Goal: Information Seeking & Learning: Learn about a topic

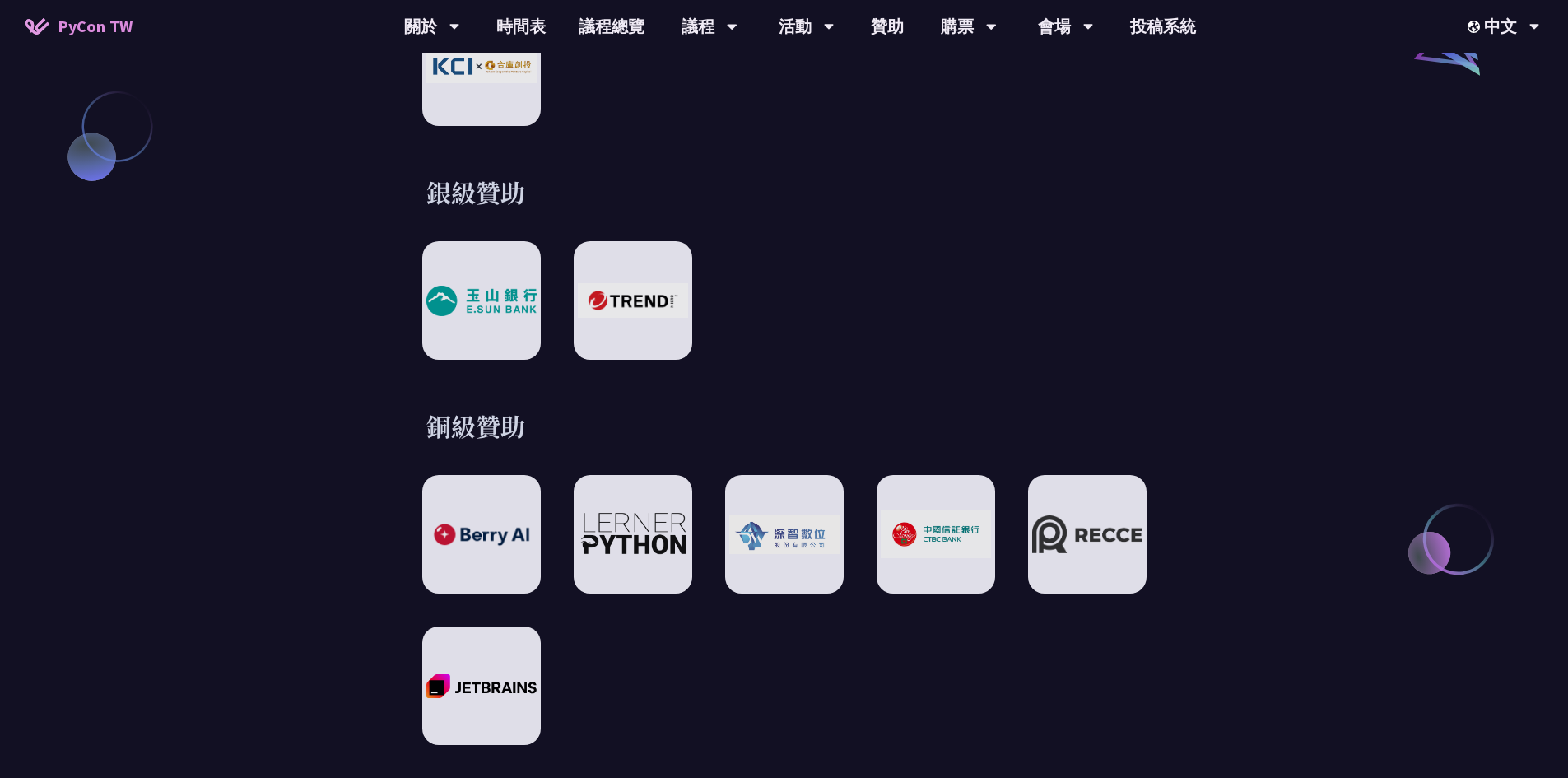
scroll to position [1893, 0]
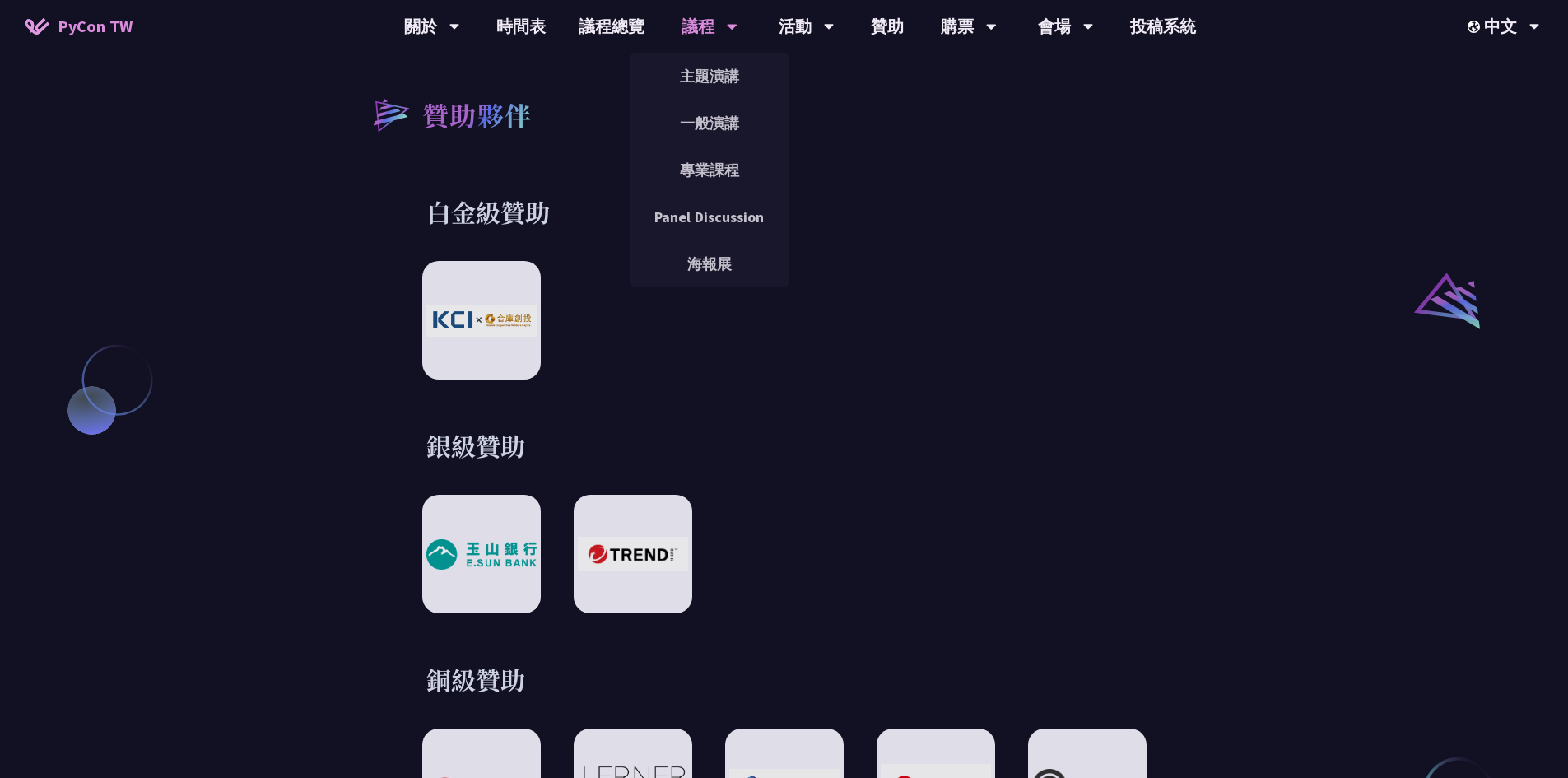
click at [674, 21] on div "議程 主題演講 一般演講 專業課程 Panel Discussion 海報展" at bounding box center [709, 26] width 97 height 52
click at [705, 68] on link "主題演講" at bounding box center [710, 76] width 158 height 38
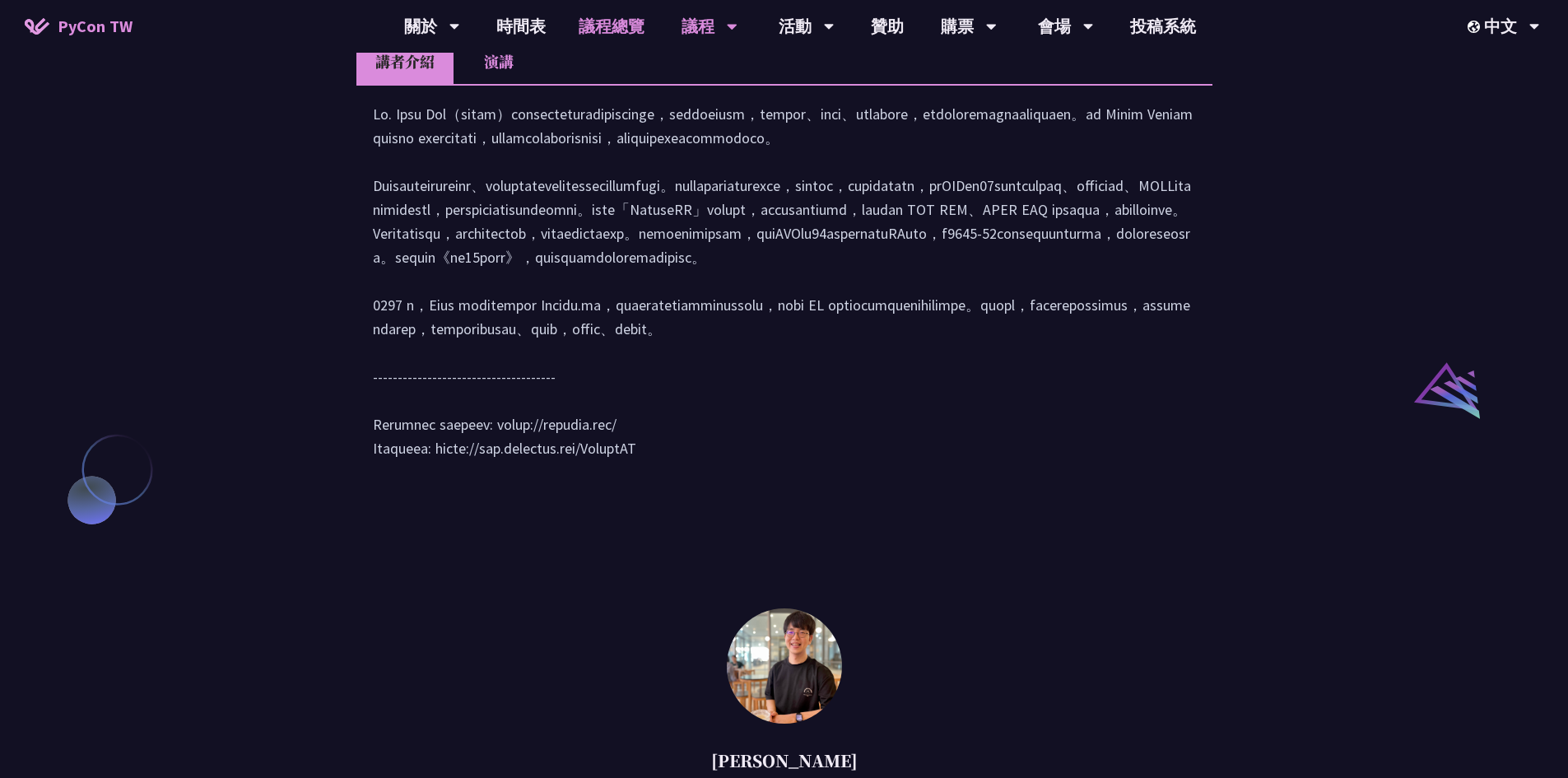
scroll to position [1385, 0]
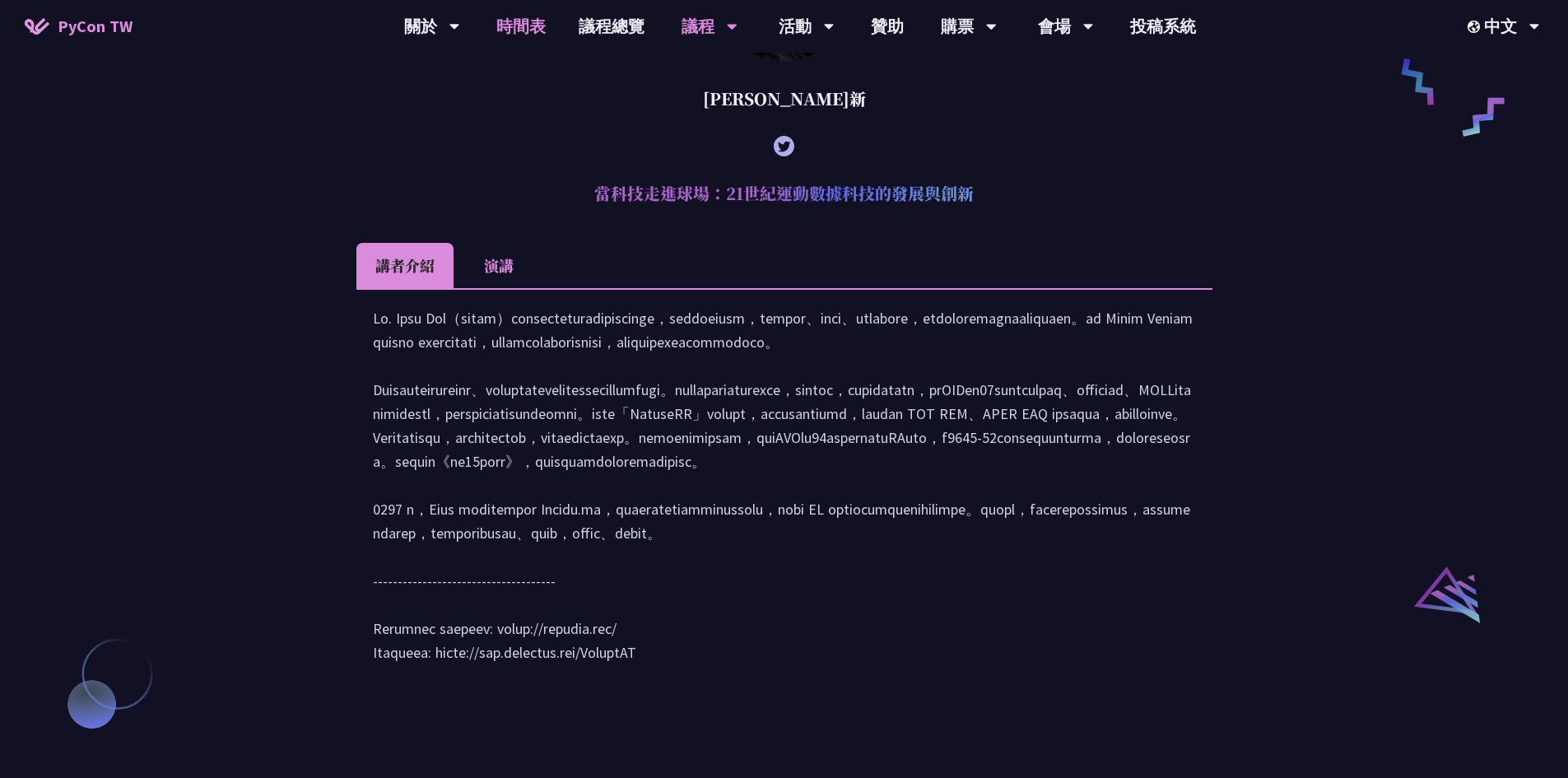
click at [496, 22] on link "時間表" at bounding box center [521, 26] width 83 height 52
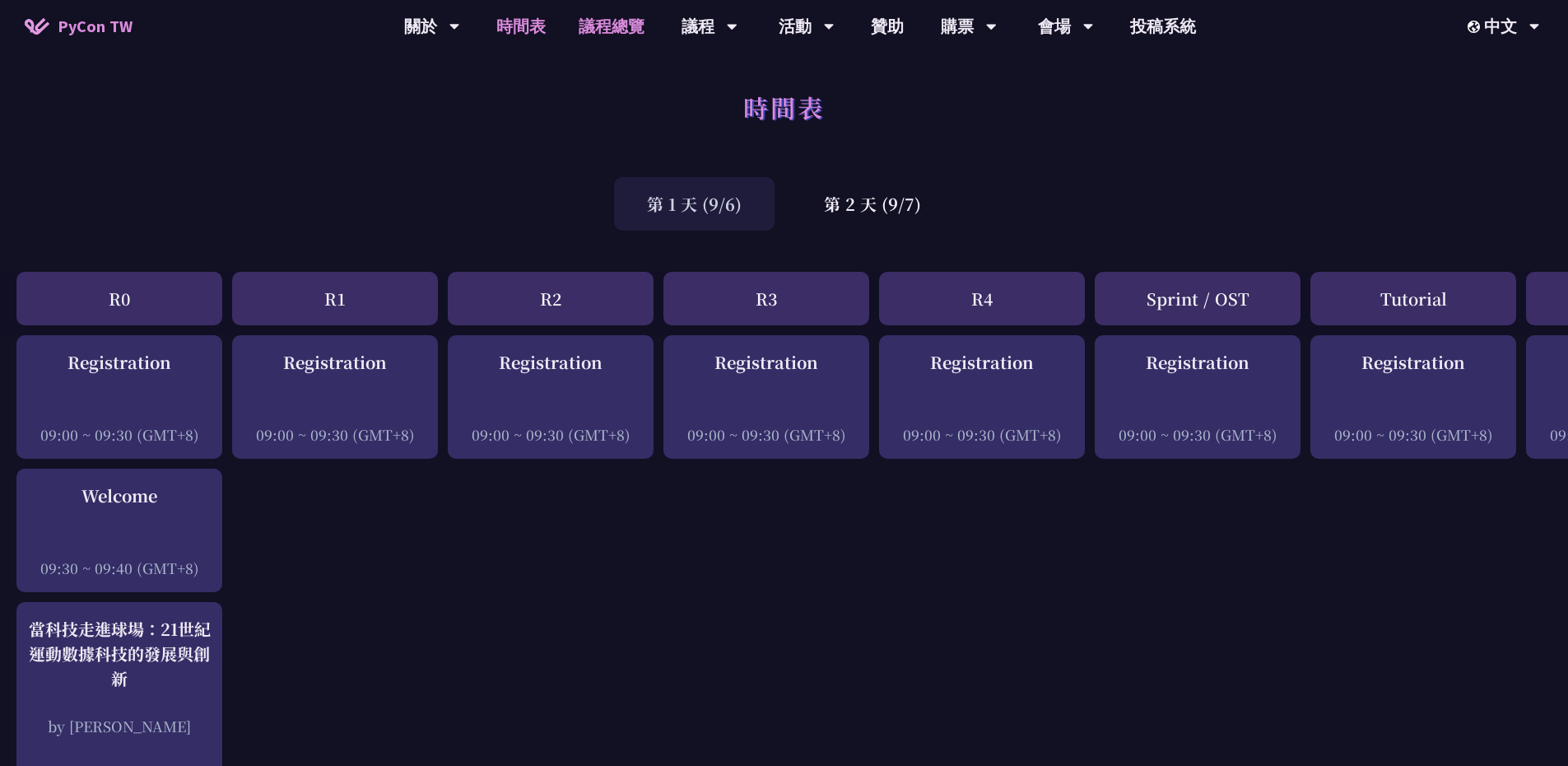
click at [611, 18] on link "議程總覽" at bounding box center [611, 26] width 99 height 52
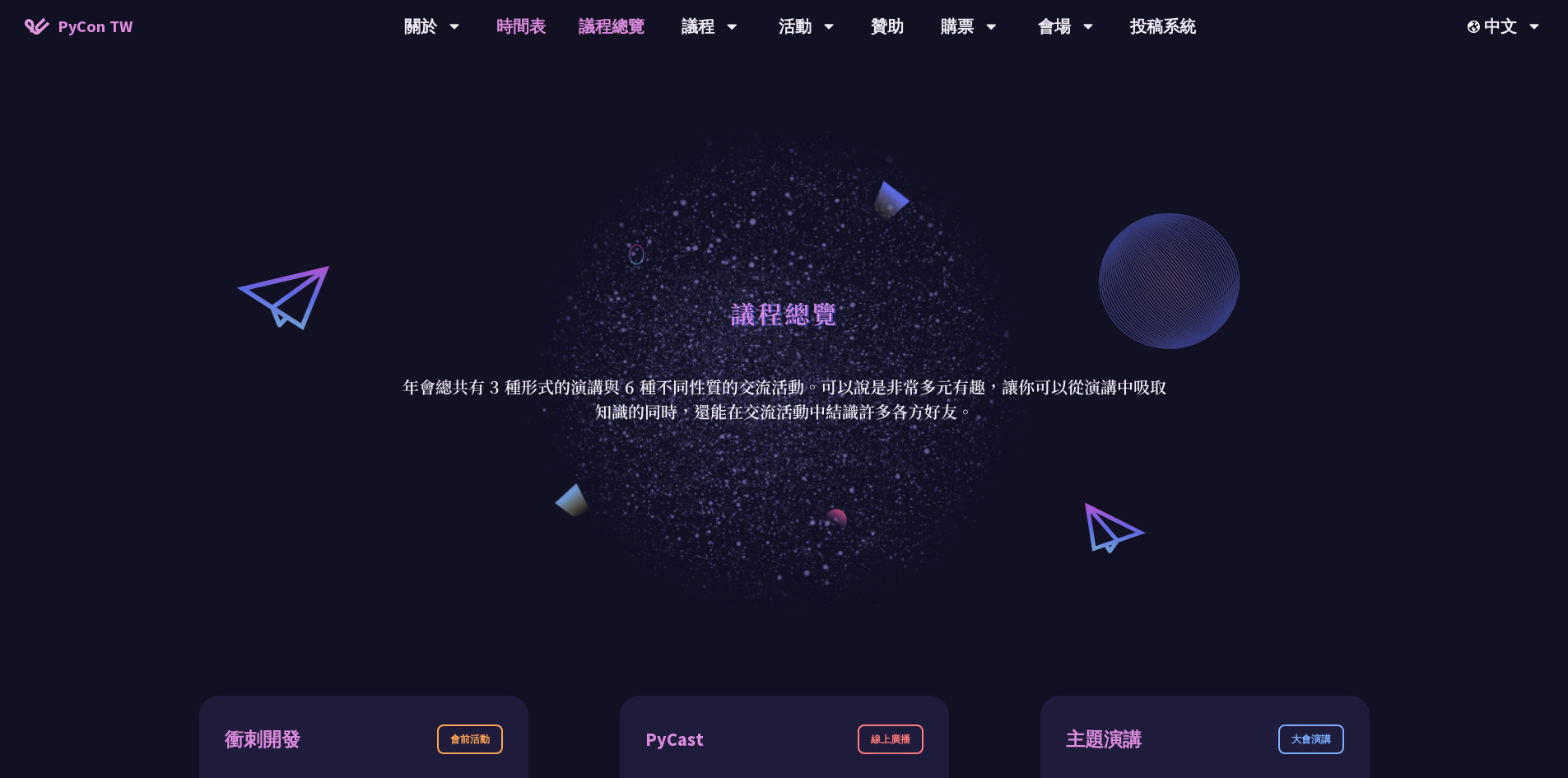
click at [548, 15] on link "時間表" at bounding box center [521, 26] width 83 height 52
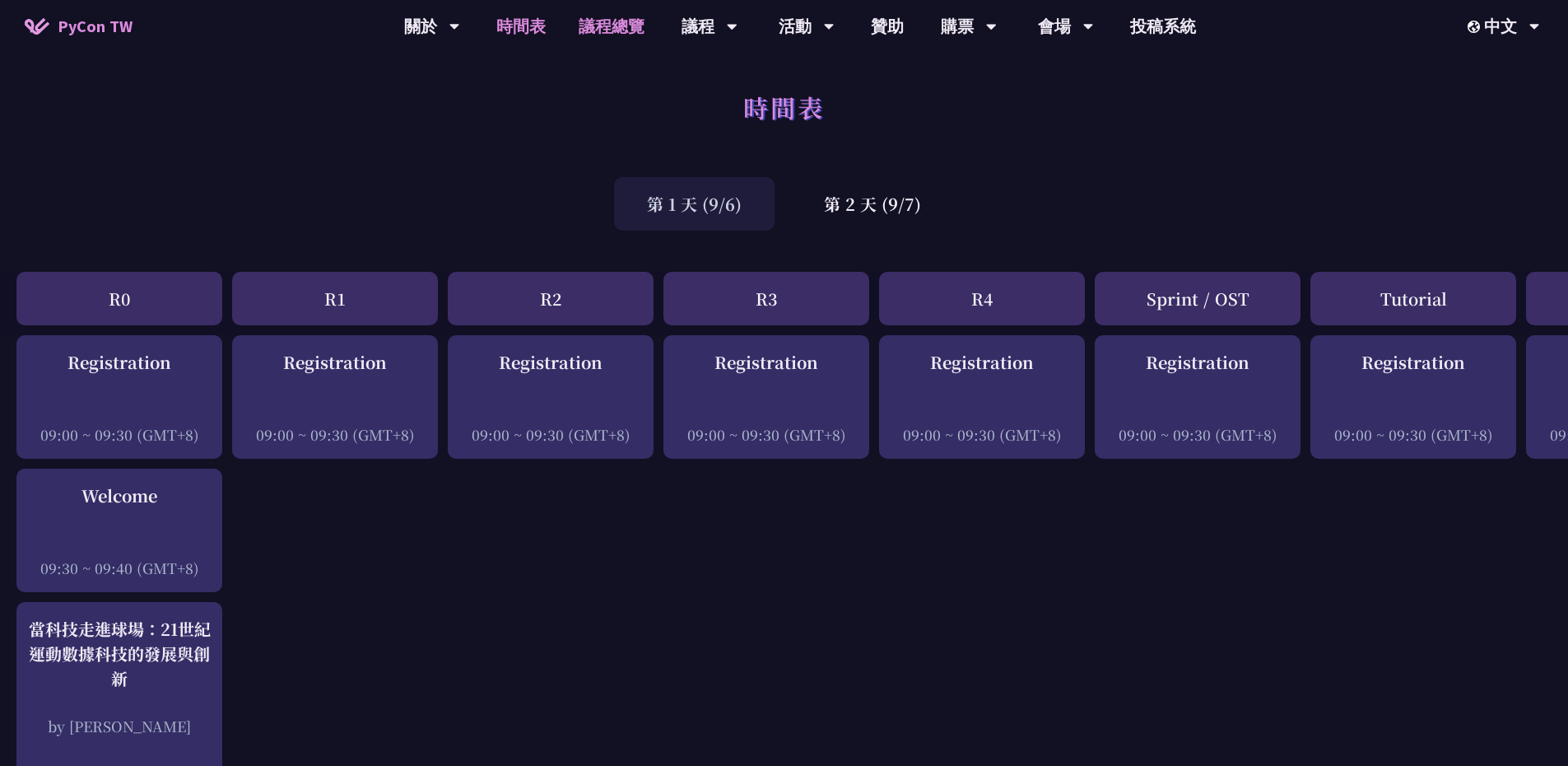
click at [602, 14] on link "議程總覽" at bounding box center [611, 26] width 99 height 52
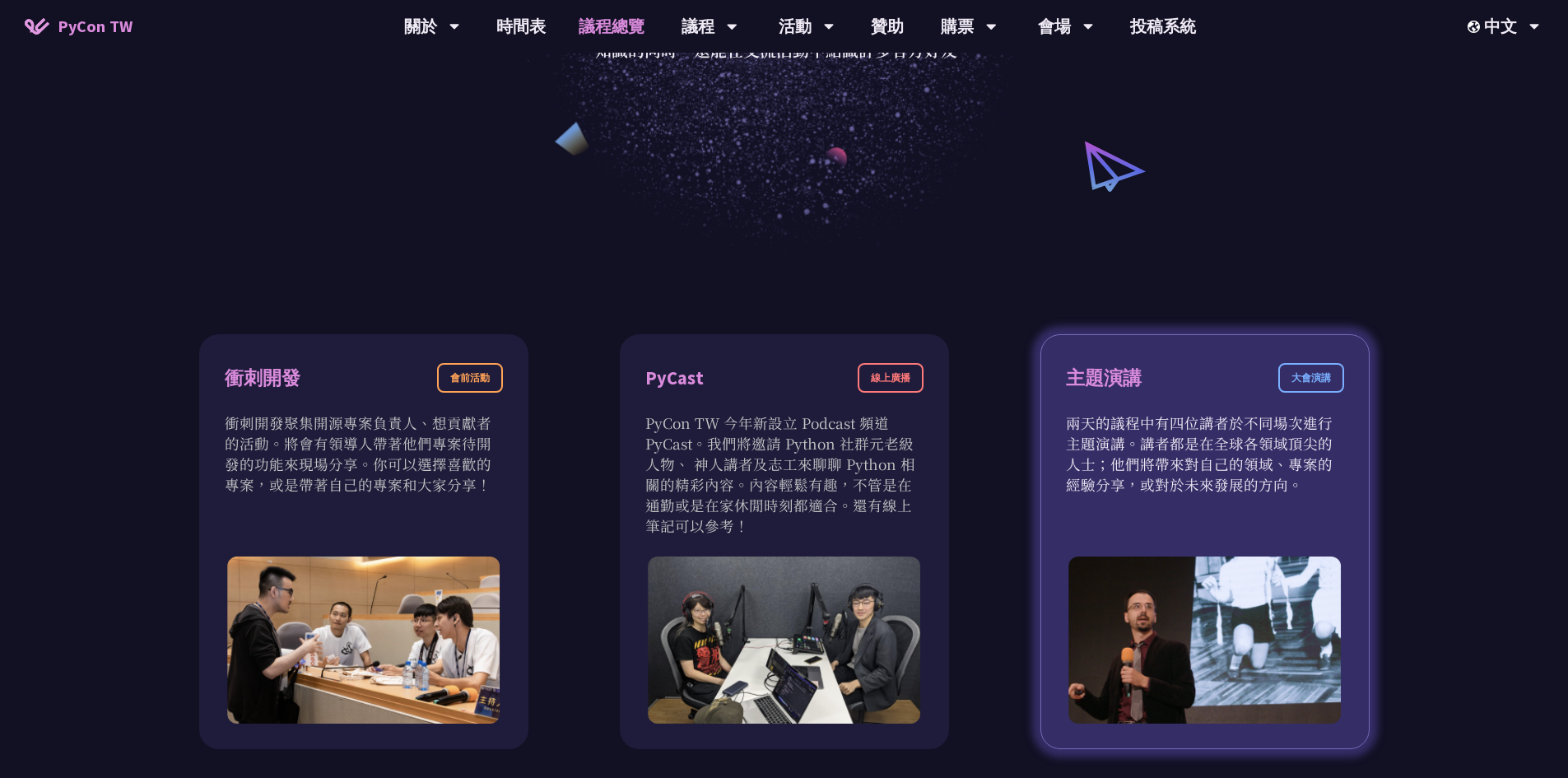
scroll to position [329, 0]
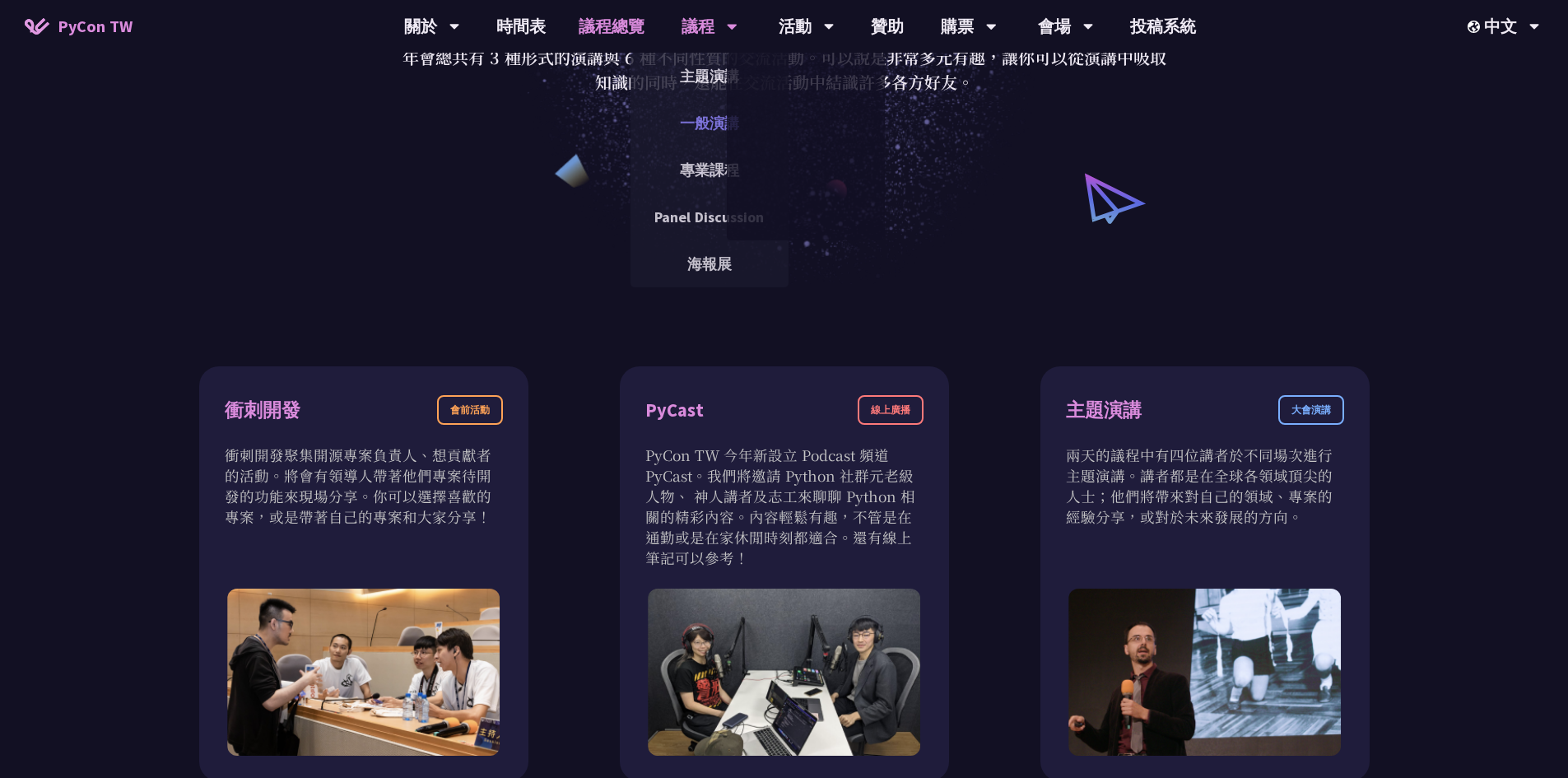
click at [710, 125] on link "一般演講" at bounding box center [710, 123] width 158 height 38
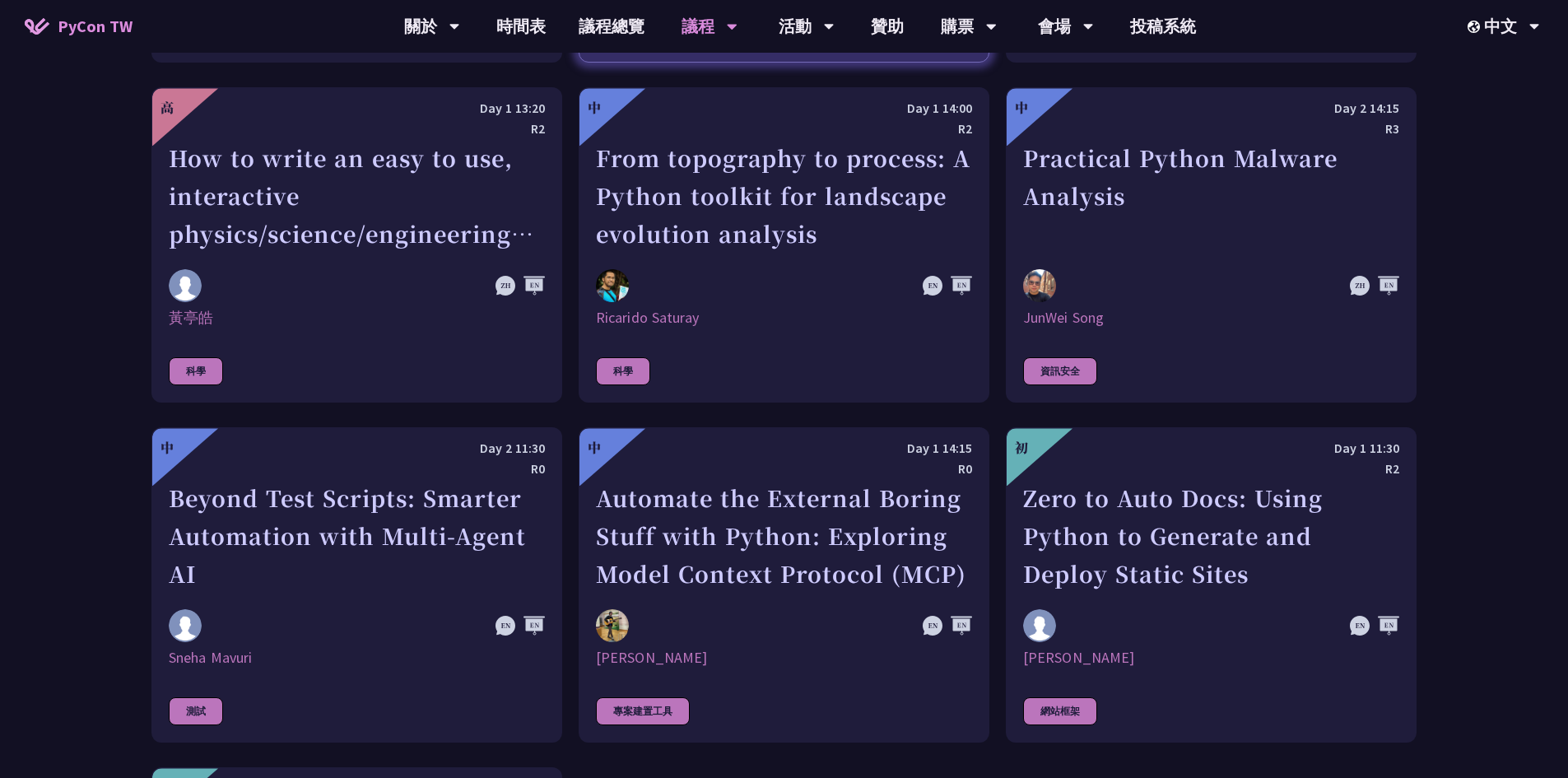
scroll to position [3950, 0]
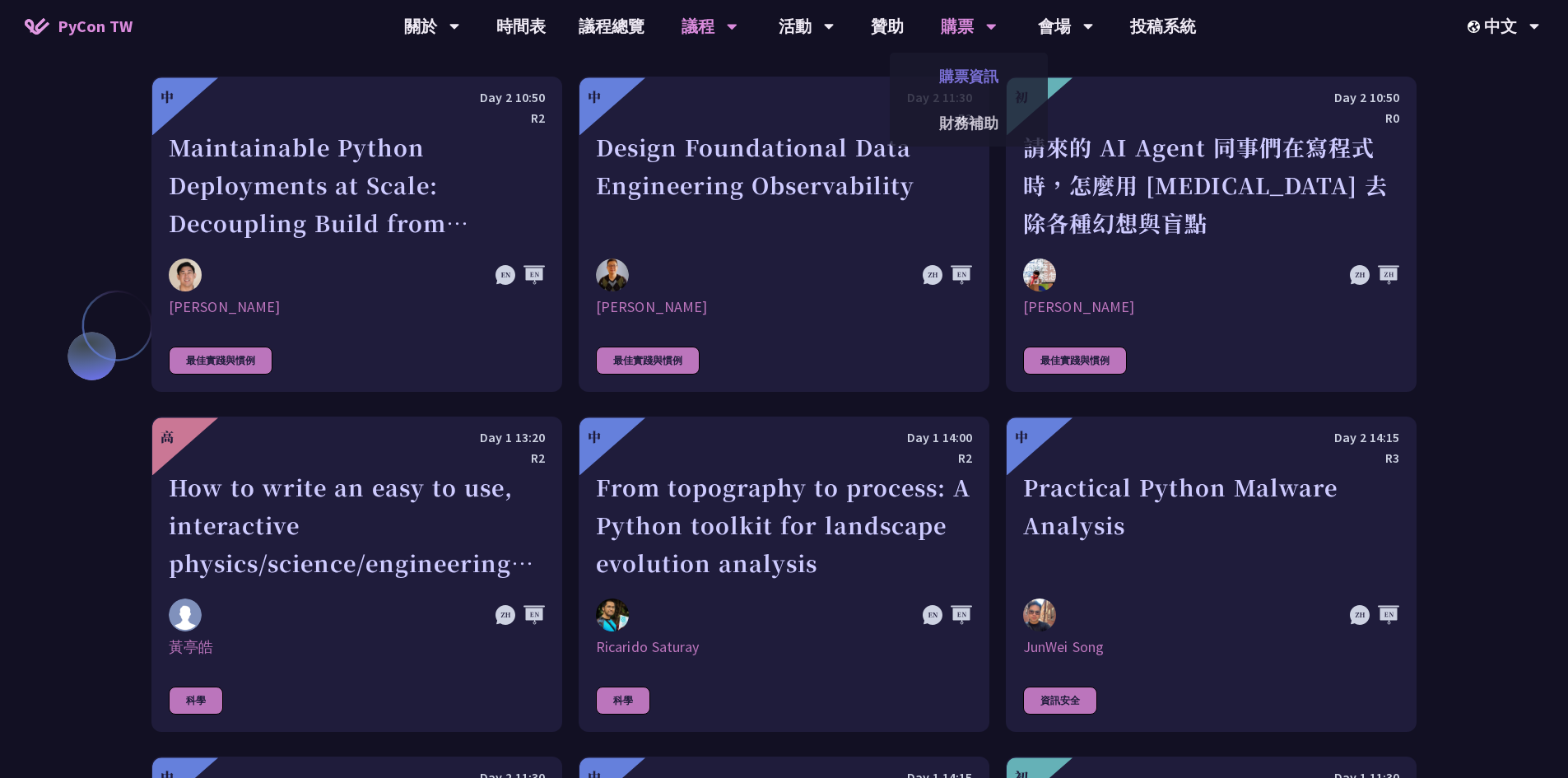
click at [948, 87] on link "購票資訊" at bounding box center [969, 76] width 158 height 38
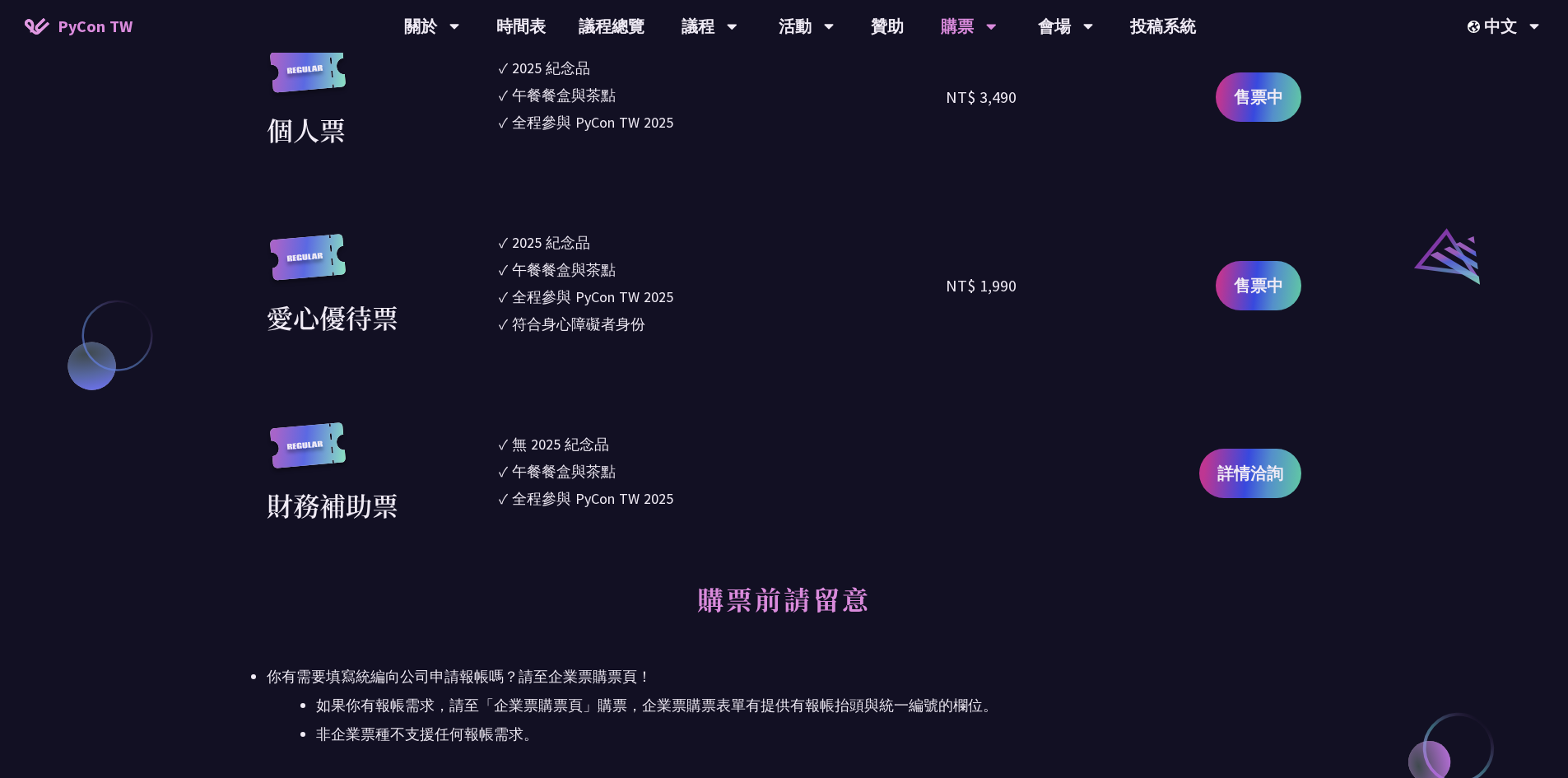
scroll to position [1728, 0]
